Goal: Use online tool/utility: Use online tool/utility

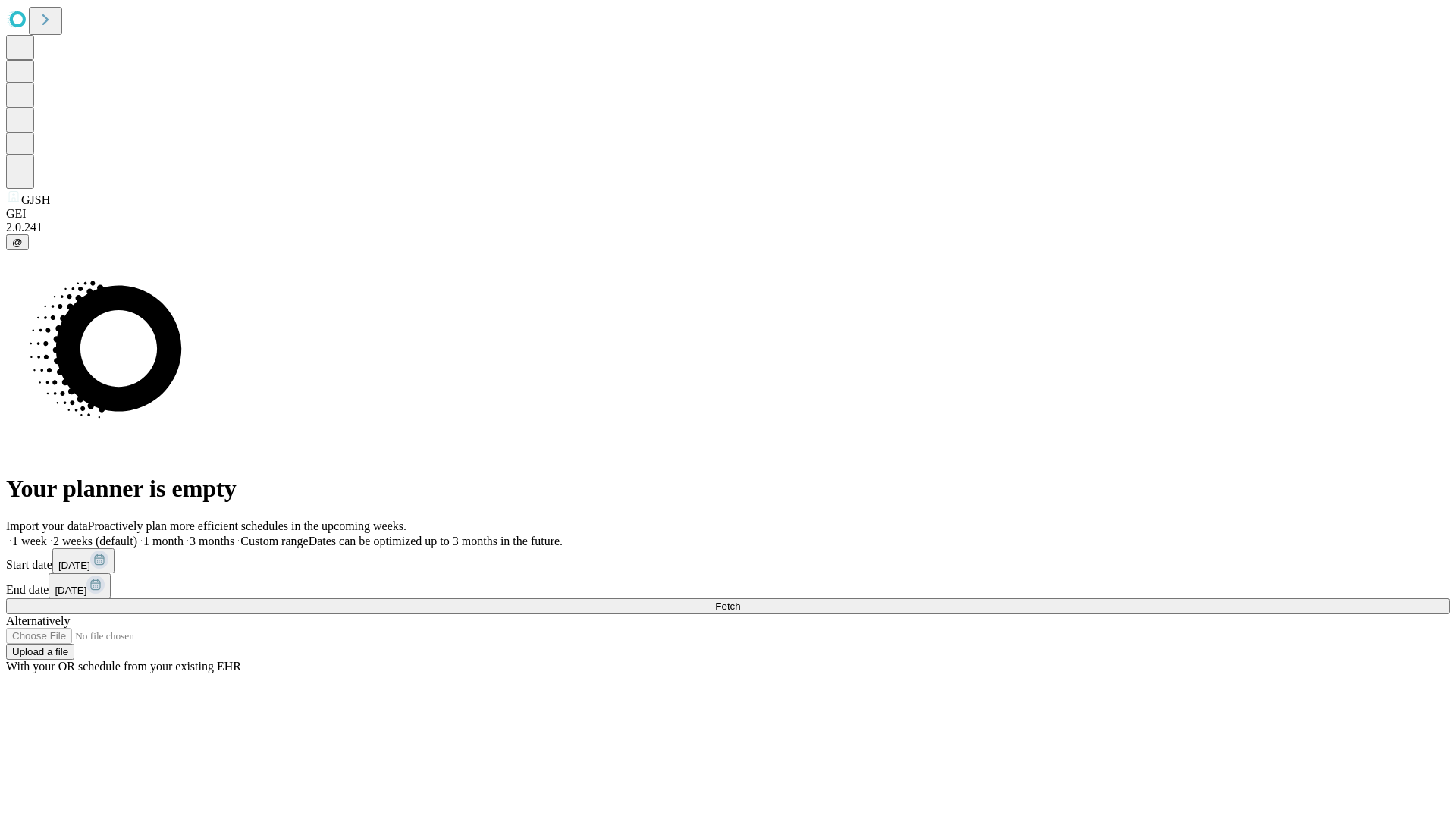
click at [741, 600] on span "Fetch" at bounding box center [728, 606] width 25 height 11
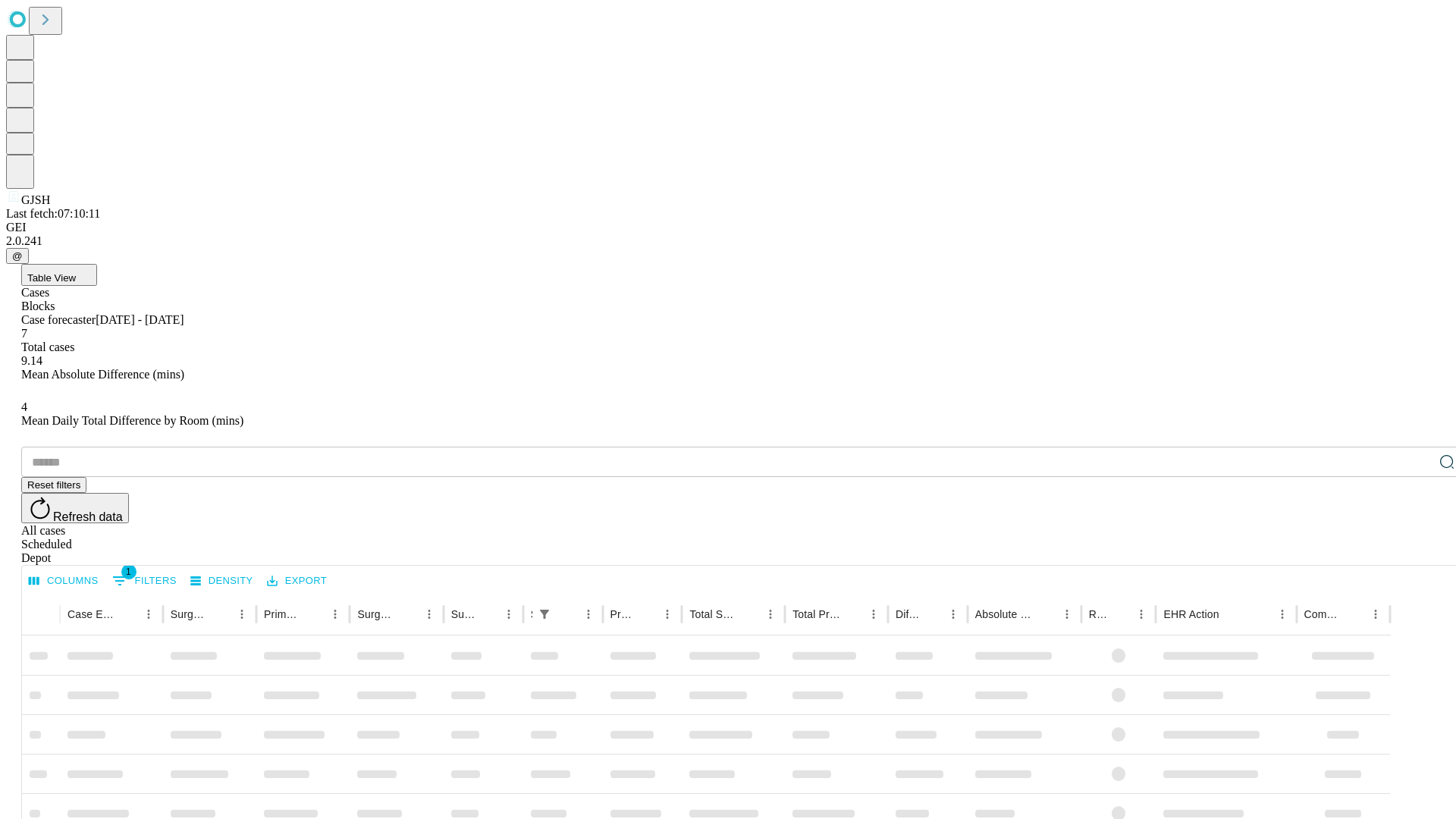
click at [1417, 552] on div "Depot" at bounding box center [743, 559] width 1445 height 14
